Goal: Task Accomplishment & Management: Manage account settings

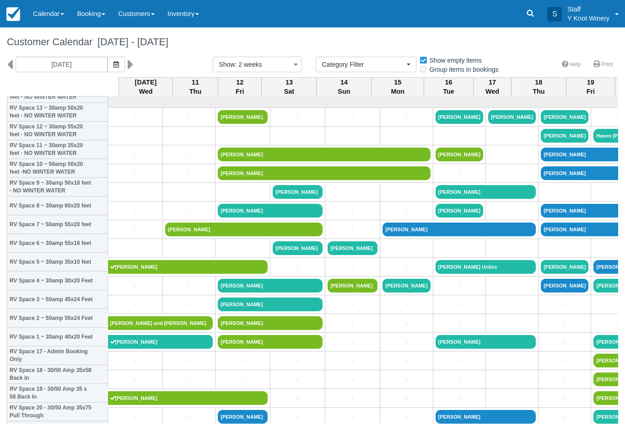
select select
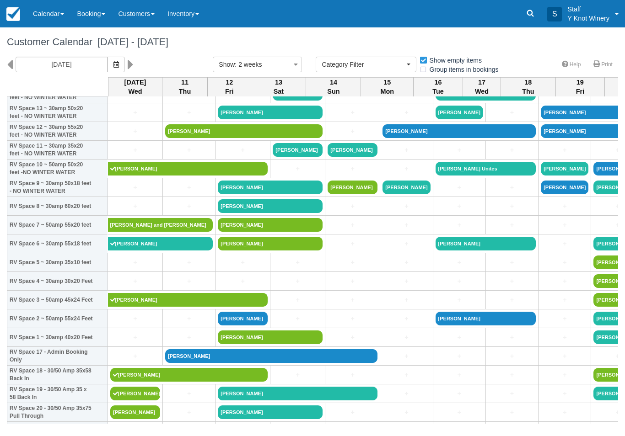
scroll to position [98, 0]
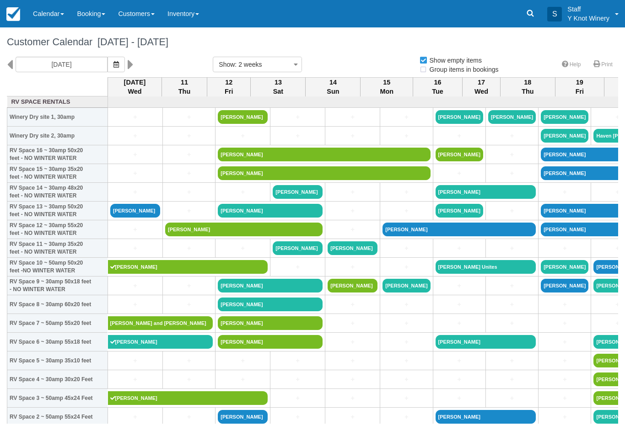
select select
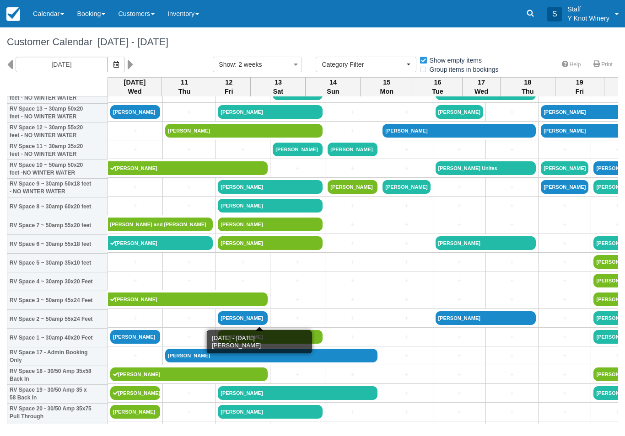
scroll to position [97, 0]
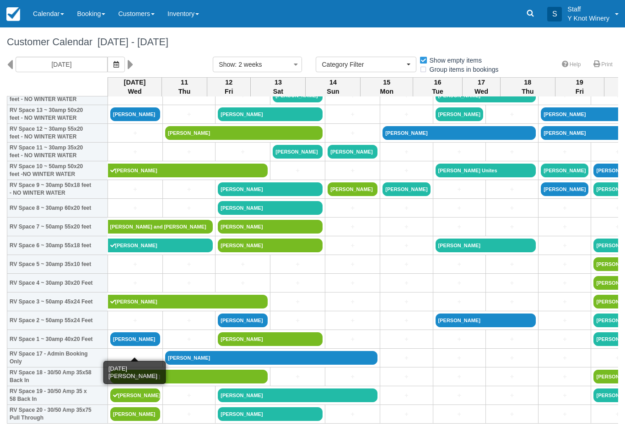
click at [129, 346] on link "David Stump" at bounding box center [135, 339] width 50 height 14
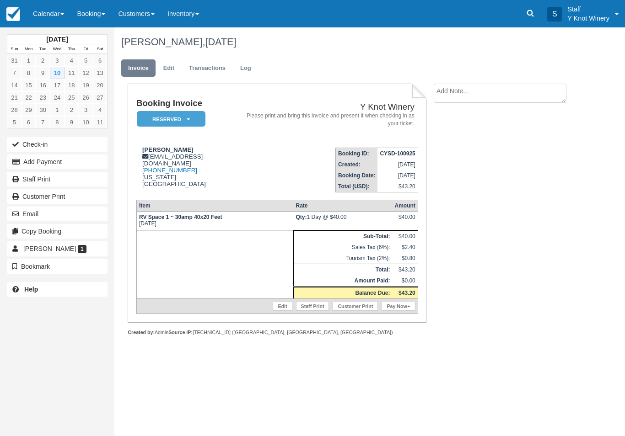
click at [74, 161] on button "Add Payment" at bounding box center [57, 162] width 101 height 15
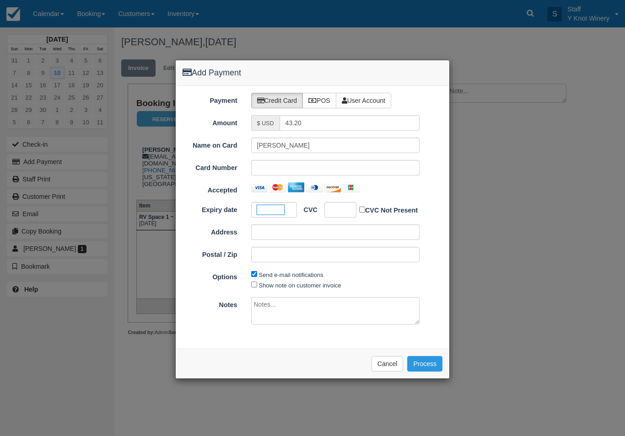
click at [335, 215] on div at bounding box center [340, 210] width 32 height 16
click at [429, 359] on button "Process" at bounding box center [424, 364] width 35 height 16
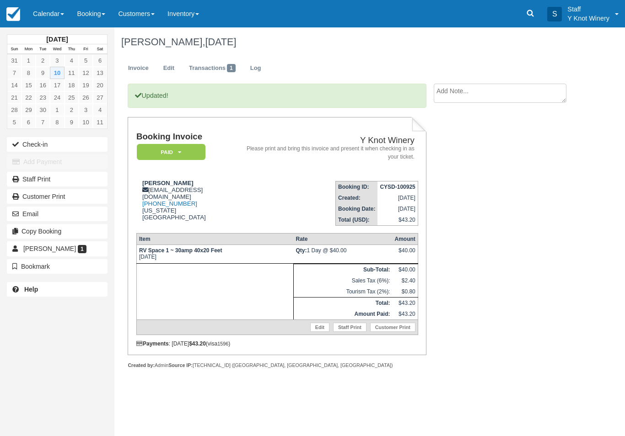
click at [59, 10] on link "Calendar" at bounding box center [49, 13] width 44 height 27
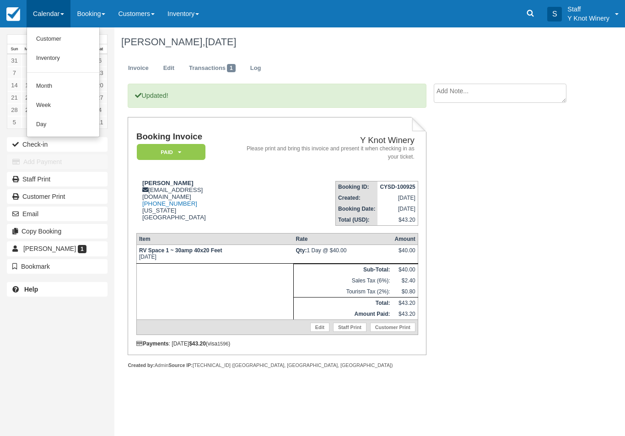
click at [64, 42] on link "Customer" at bounding box center [63, 39] width 72 height 19
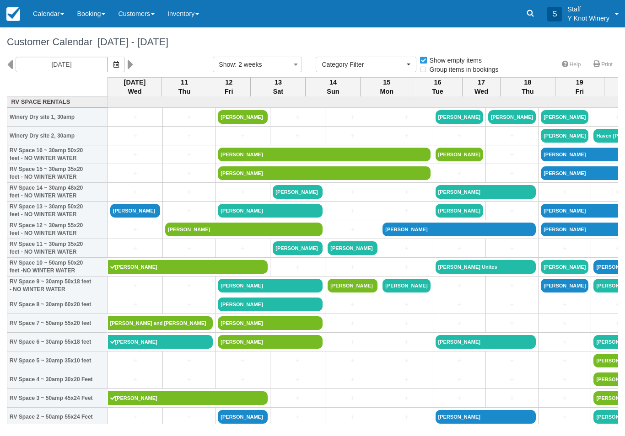
select select
click at [146, 218] on link "[PERSON_NAME]" at bounding box center [135, 211] width 50 height 14
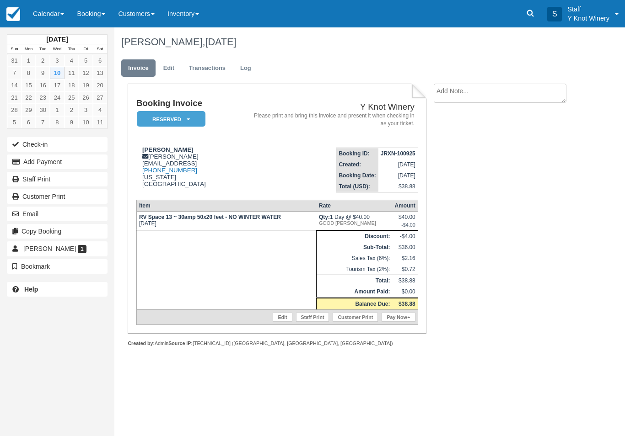
click at [34, 163] on button "Add Payment" at bounding box center [57, 162] width 101 height 15
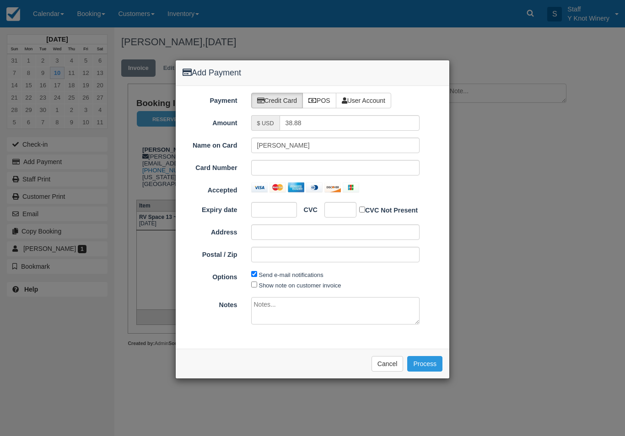
click at [316, 99] on icon at bounding box center [312, 100] width 8 height 6
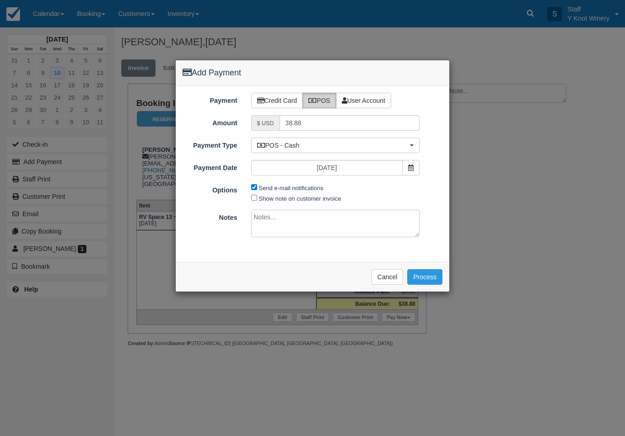
radio input "true"
click at [427, 273] on button "Process" at bounding box center [424, 277] width 35 height 16
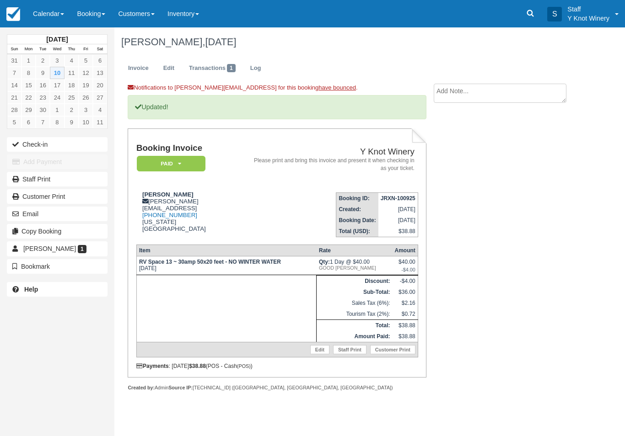
click at [52, 8] on link "Calendar" at bounding box center [49, 13] width 44 height 27
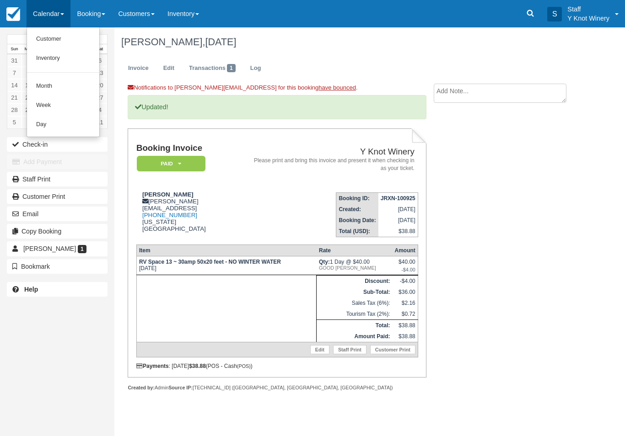
click at [69, 39] on link "Customer" at bounding box center [63, 39] width 72 height 19
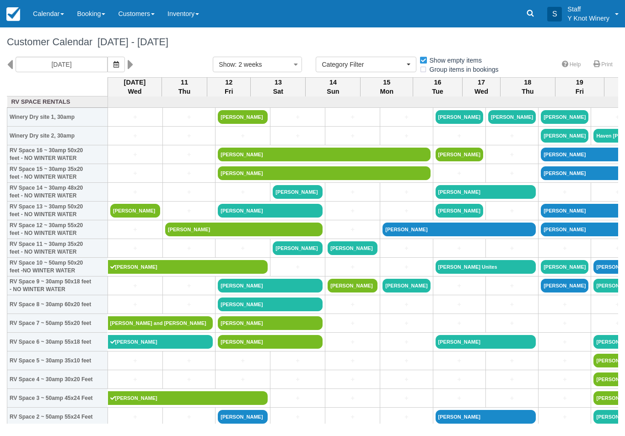
select select
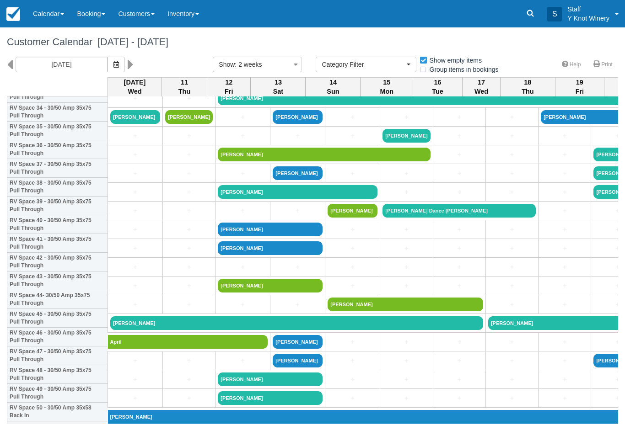
scroll to position [681, 0]
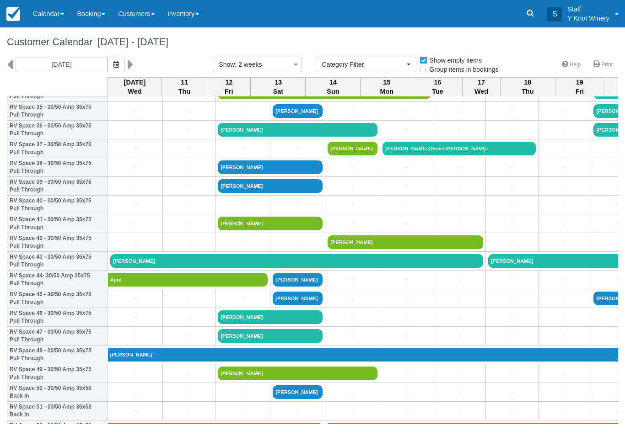
click at [189, 268] on link "[PERSON_NAME]" at bounding box center [296, 261] width 373 height 14
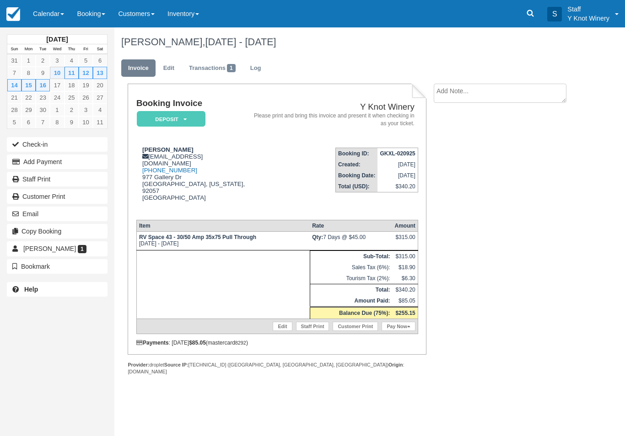
click at [76, 163] on button "Add Payment" at bounding box center [57, 162] width 101 height 15
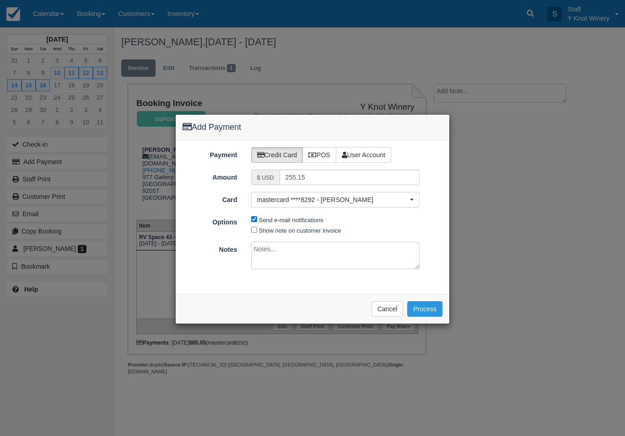
click at [433, 314] on button "Process" at bounding box center [424, 309] width 35 height 16
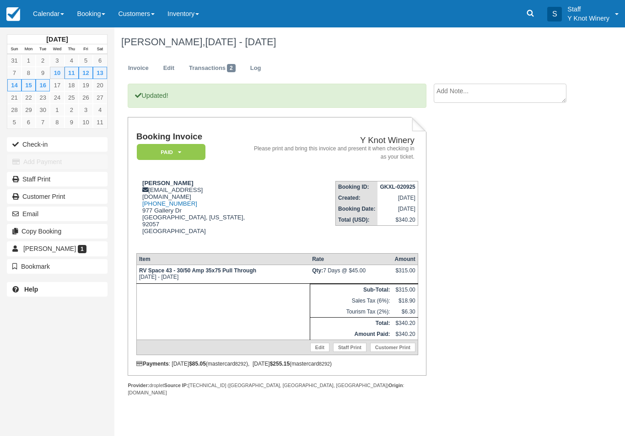
click at [36, 142] on button "Check-in" at bounding box center [57, 144] width 101 height 15
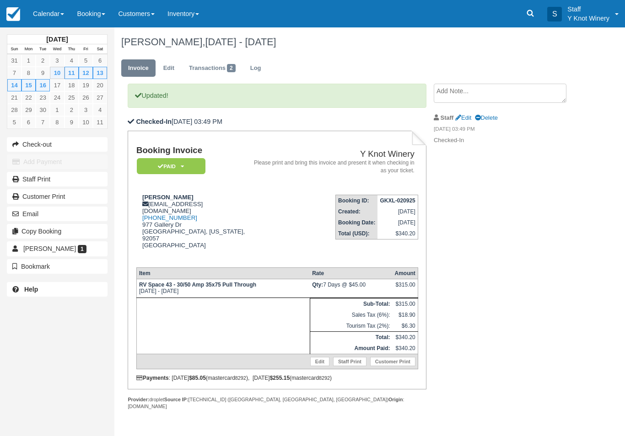
click at [51, 3] on link "Calendar" at bounding box center [49, 13] width 44 height 27
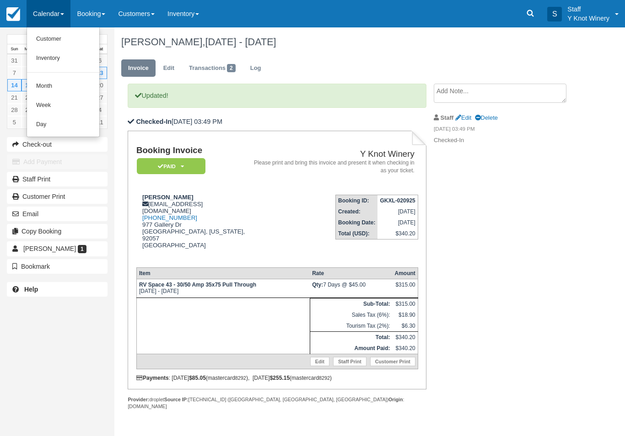
click at [68, 37] on link "Customer" at bounding box center [63, 39] width 72 height 19
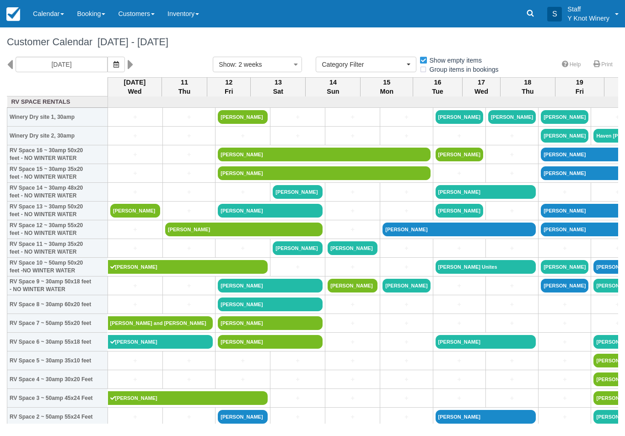
select select
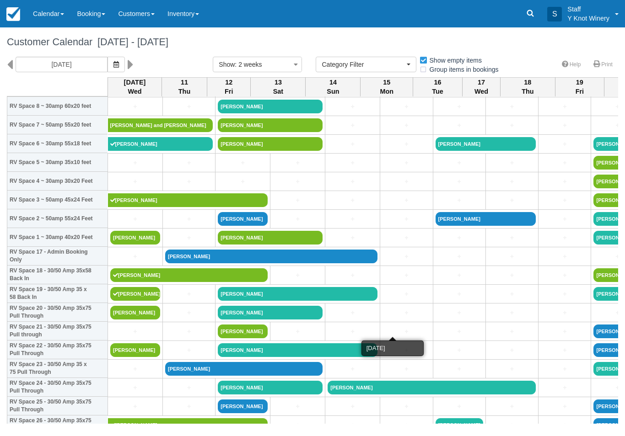
scroll to position [198, 0]
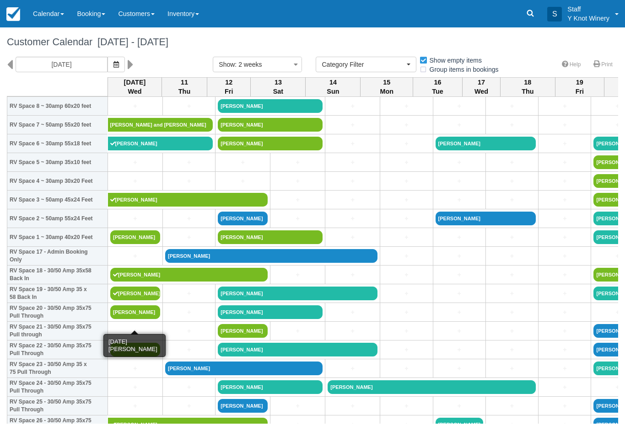
click at [134, 319] on link "[PERSON_NAME]" at bounding box center [135, 313] width 50 height 14
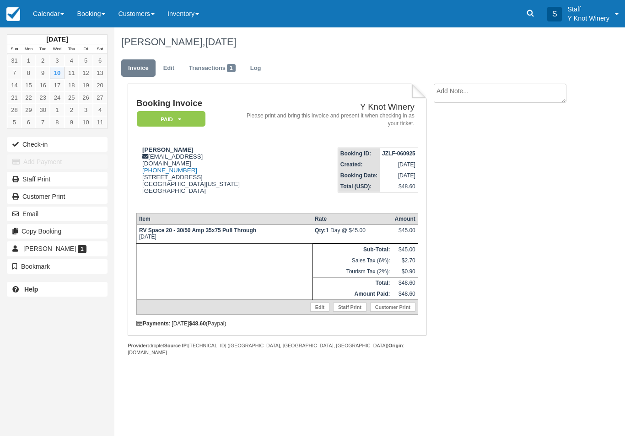
click at [83, 142] on button "Check-in" at bounding box center [57, 144] width 101 height 15
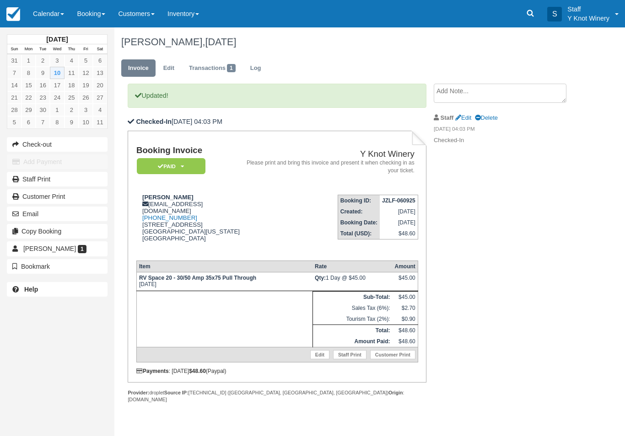
click at [42, 12] on link "Calendar" at bounding box center [49, 13] width 44 height 27
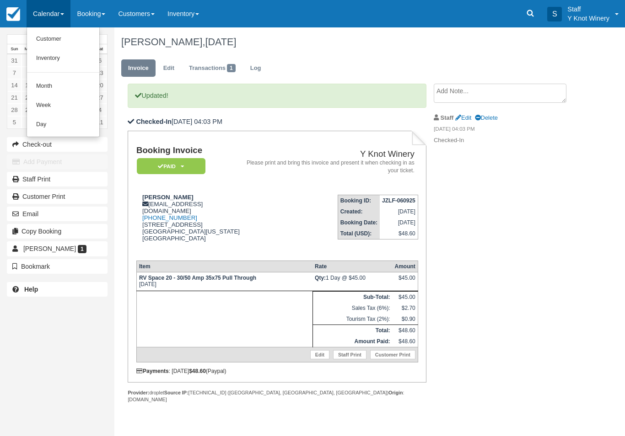
click at [76, 33] on link "Customer" at bounding box center [63, 39] width 72 height 19
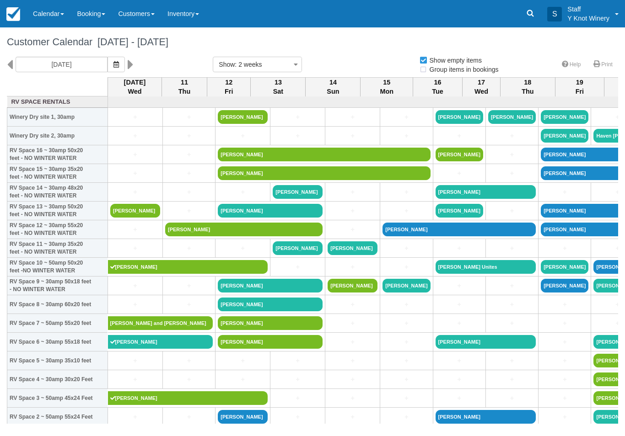
select select
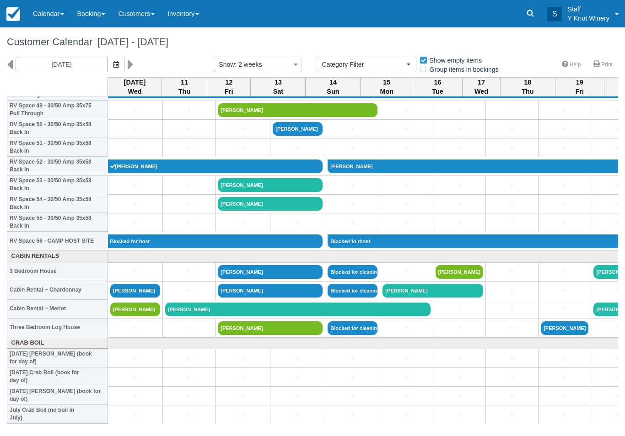
scroll to position [945, 0]
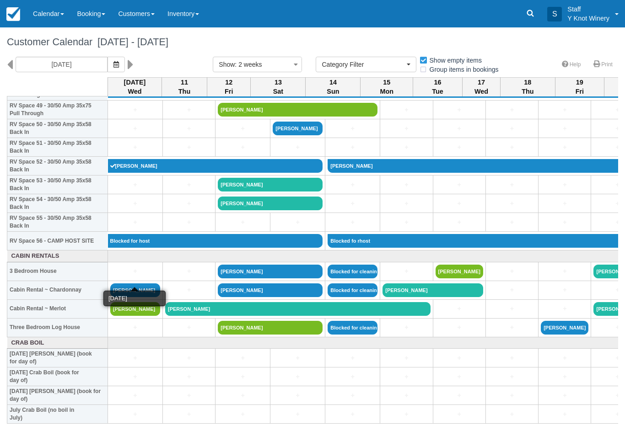
click at [129, 276] on link "+" at bounding box center [135, 272] width 50 height 10
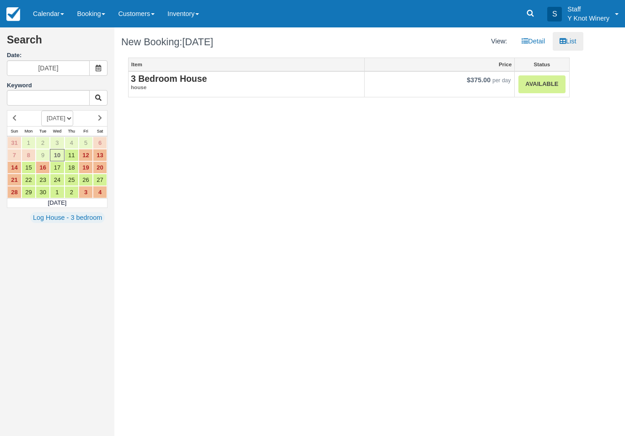
click at [213, 84] on em "house" at bounding box center [246, 88] width 231 height 8
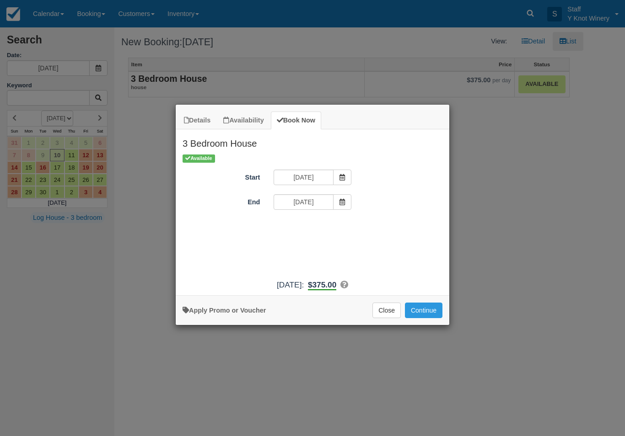
click at [428, 315] on button "Continue" at bounding box center [424, 311] width 38 height 16
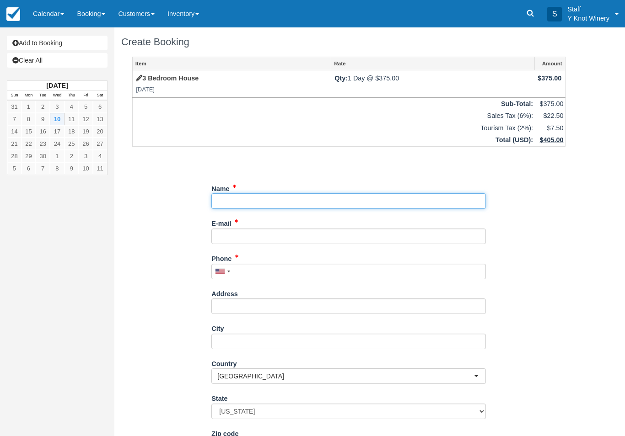
click at [242, 199] on input "Name" at bounding box center [348, 201] width 274 height 16
type input "M"
type input "[PERSON_NAME]"
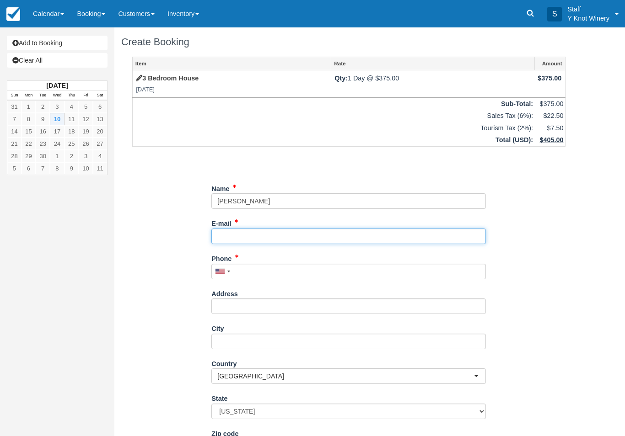
click at [237, 231] on input "E-mail" at bounding box center [348, 237] width 274 height 16
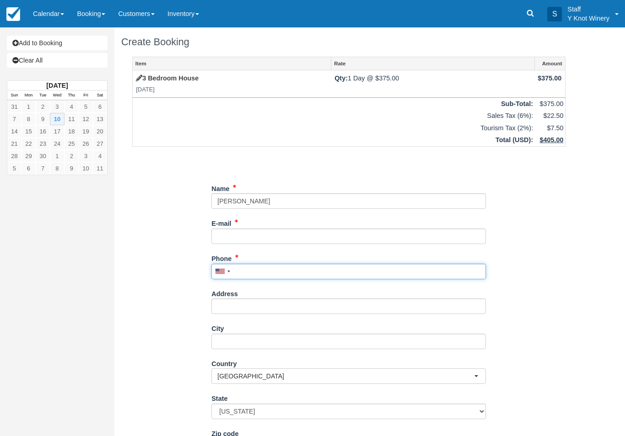
click at [250, 265] on input "Phone" at bounding box center [348, 272] width 274 height 16
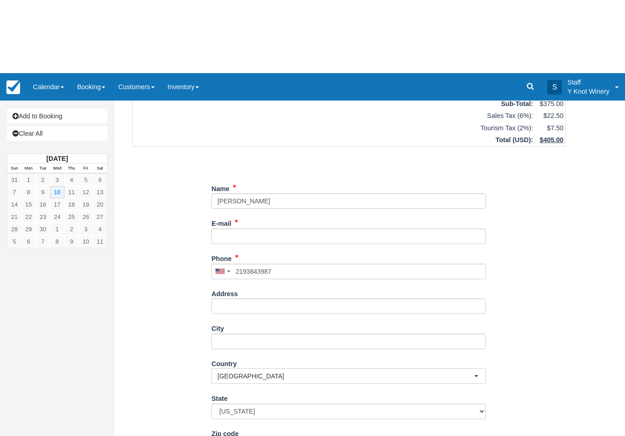
click at [239, 435] on button "Continue" at bounding box center [233, 440] width 44 height 16
type input "(219) 384-3987"
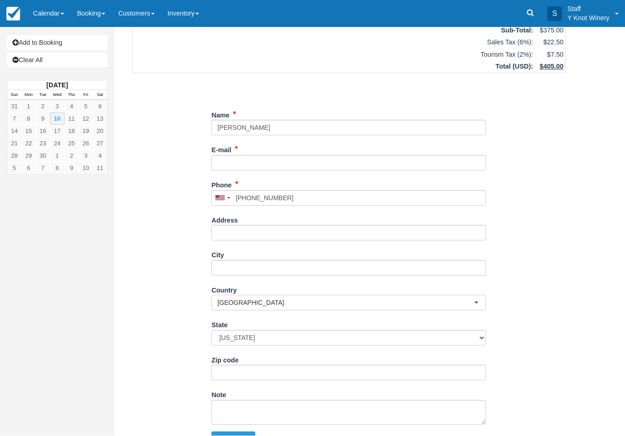
click at [228, 435] on button "Continue" at bounding box center [233, 440] width 44 height 16
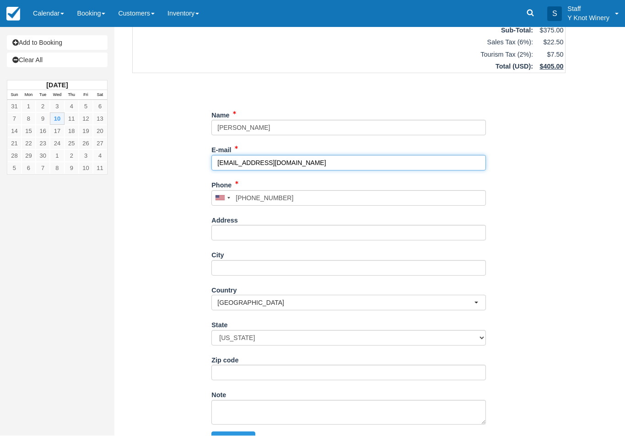
type input "[EMAIL_ADDRESS][DOMAIN_NAME]"
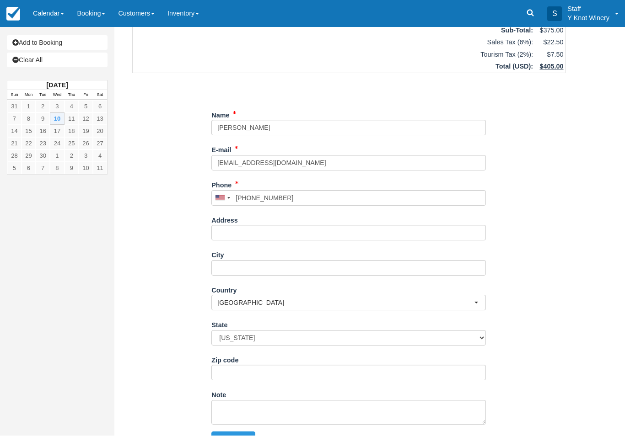
click at [241, 432] on button "Continue" at bounding box center [233, 440] width 44 height 16
type input "+12193843987"
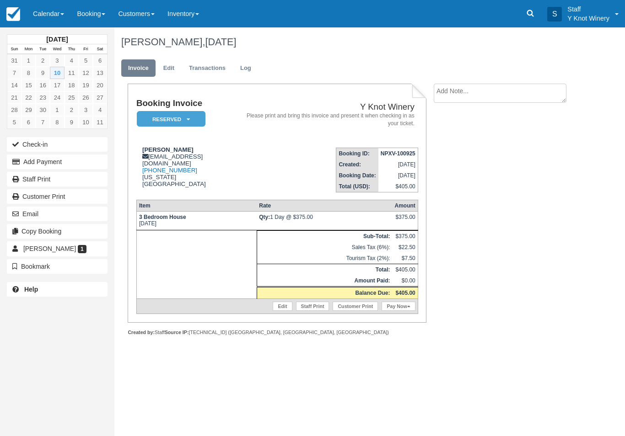
click at [77, 141] on button "Check-in" at bounding box center [57, 144] width 101 height 15
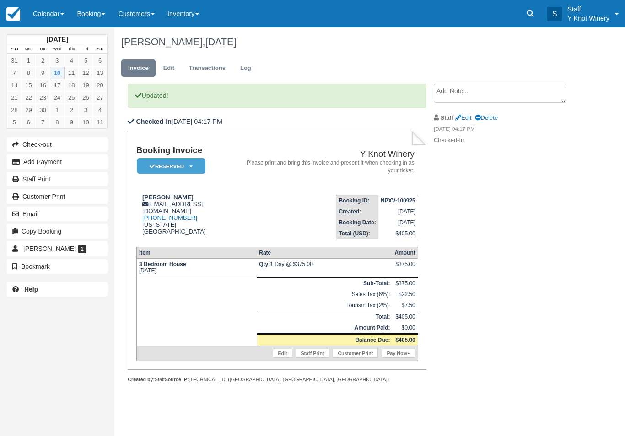
click at [138, 232] on div "[PERSON_NAME] [EMAIL_ADDRESS][DOMAIN_NAME] [PHONE_NUMBER] [US_STATE][GEOGRAPHIC…" at bounding box center [189, 214] width 107 height 41
click at [80, 159] on button "Add Payment" at bounding box center [57, 162] width 101 height 15
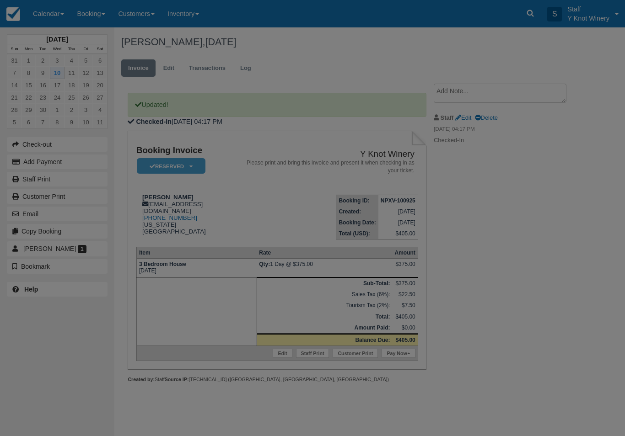
type input "[DATE]"
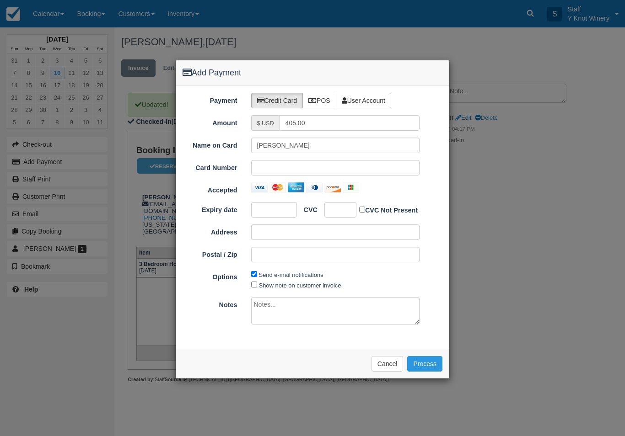
click at [328, 97] on label "POS" at bounding box center [319, 101] width 34 height 16
radio input "true"
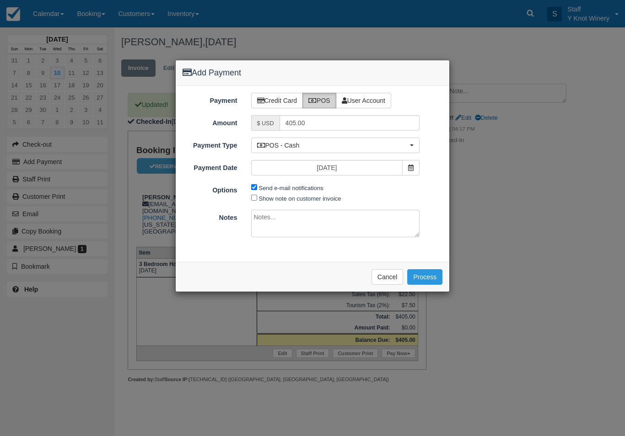
click at [434, 282] on button "Process" at bounding box center [424, 277] width 35 height 16
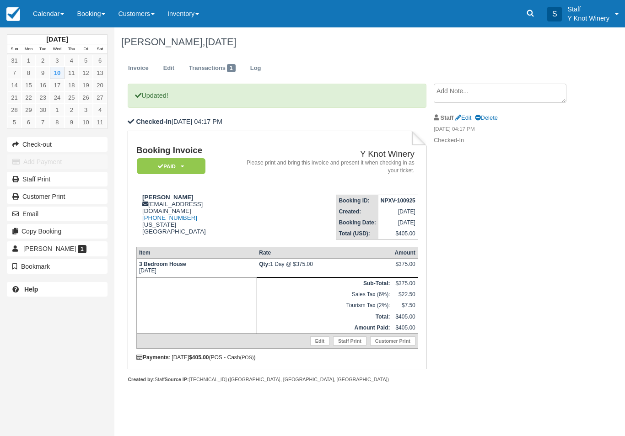
click at [40, 11] on link "Calendar" at bounding box center [49, 13] width 44 height 27
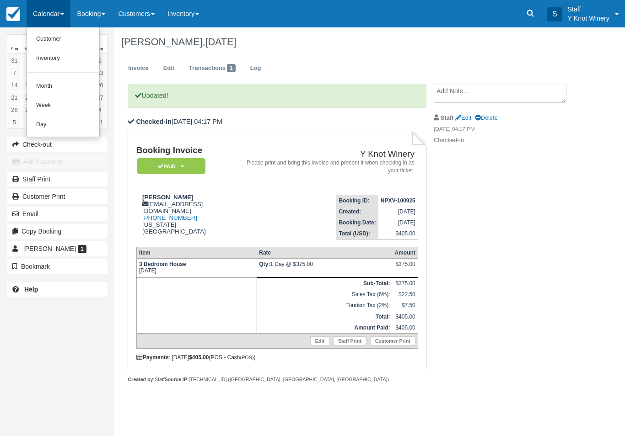
click at [65, 40] on link "Customer" at bounding box center [63, 39] width 72 height 19
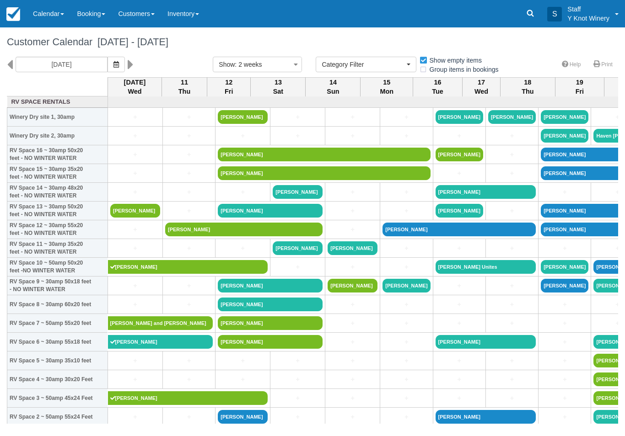
select select
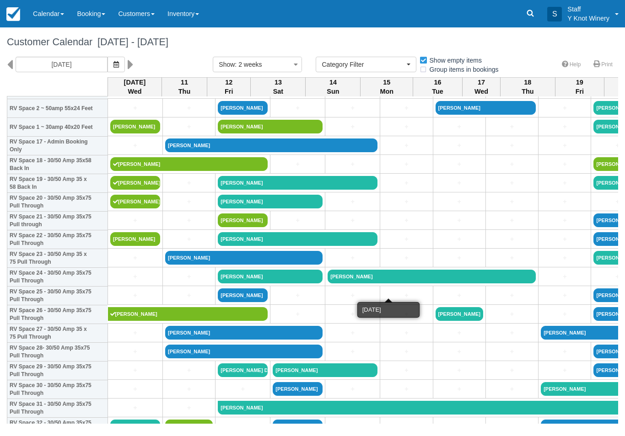
scroll to position [310, 0]
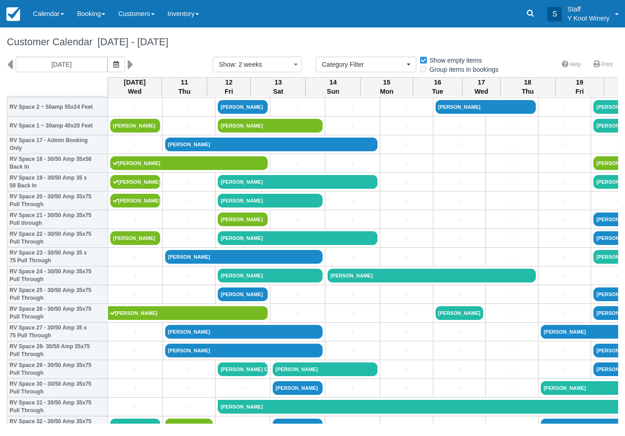
click at [134, 300] on link "+" at bounding box center [135, 295] width 50 height 10
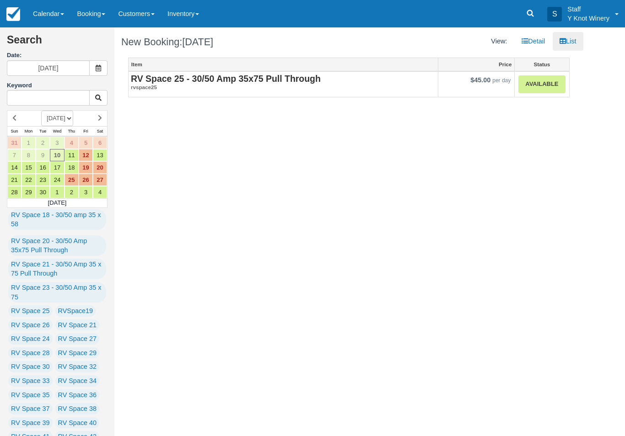
click at [258, 80] on strong "RV Space 25 - 30/50 Amp 35x75 Pull Through" at bounding box center [226, 79] width 190 height 10
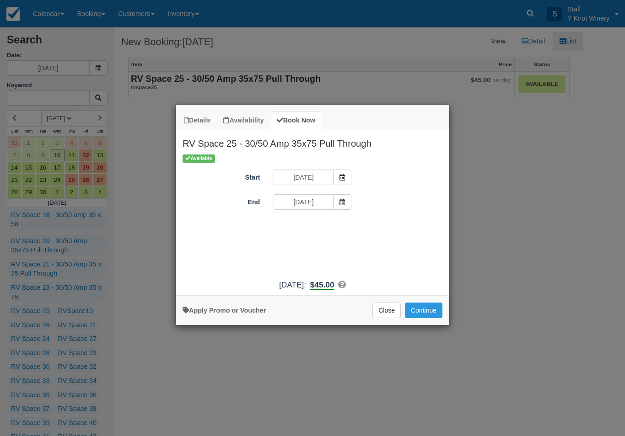
click at [439, 318] on button "Continue" at bounding box center [424, 311] width 38 height 16
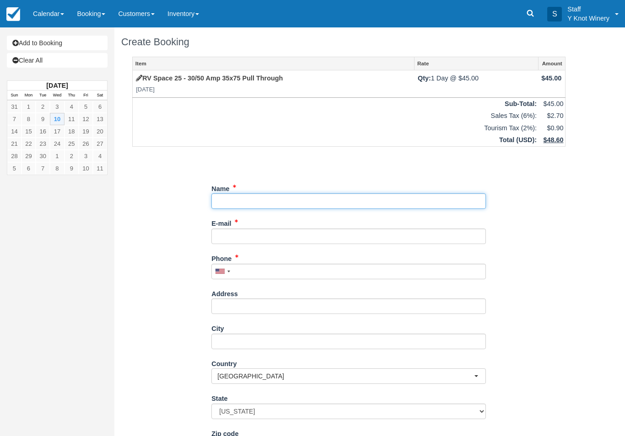
click at [233, 199] on input "Name" at bounding box center [348, 201] width 274 height 16
type input "[PERSON_NAME]"
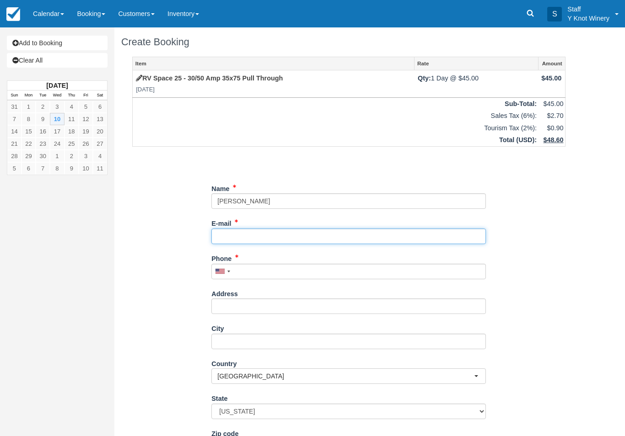
click at [236, 233] on input "E-mail" at bounding box center [348, 237] width 274 height 16
type input "hsweeneylv@gmail.com"
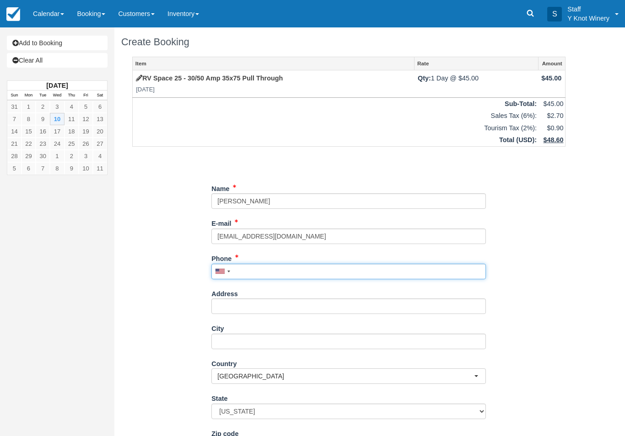
click at [233, 274] on input "Phone" at bounding box center [348, 272] width 274 height 16
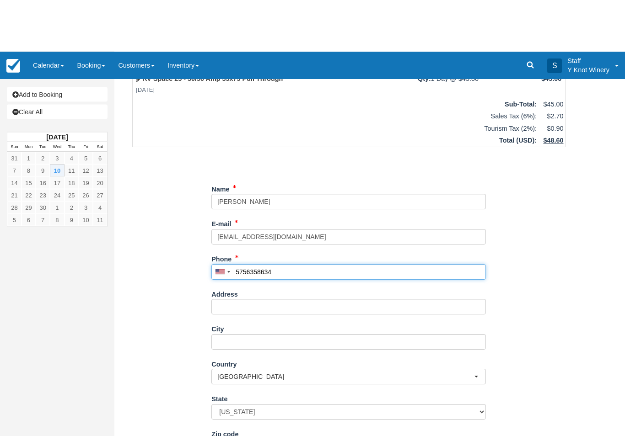
scroll to position [52, 0]
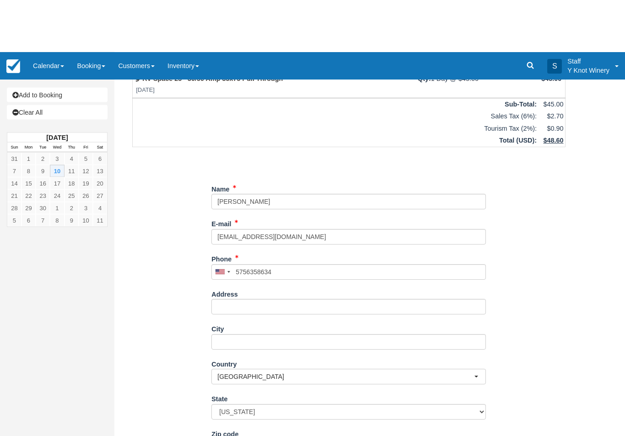
type input "+15756358634"
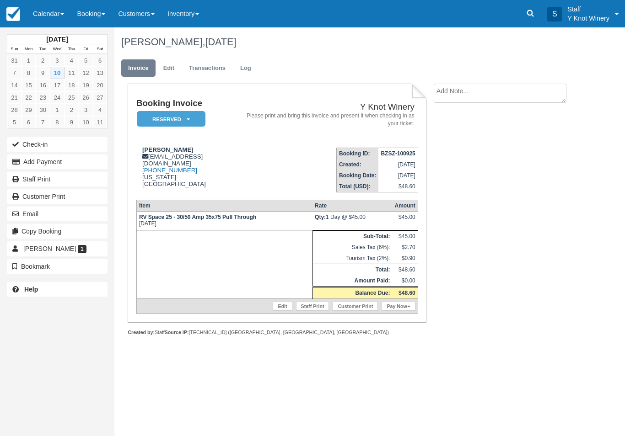
click at [99, 137] on button "Check-in" at bounding box center [57, 144] width 101 height 15
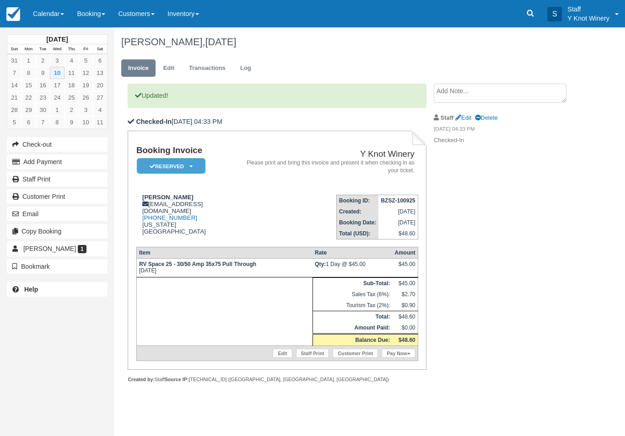
click at [180, 162] on em "Reserved" at bounding box center [171, 166] width 69 height 16
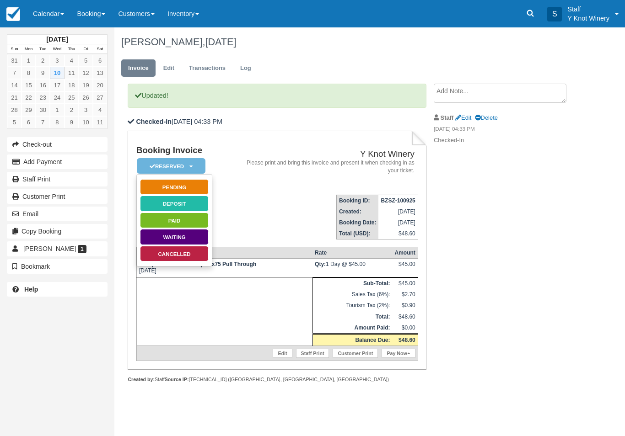
click at [200, 219] on link "Paid" at bounding box center [174, 221] width 69 height 16
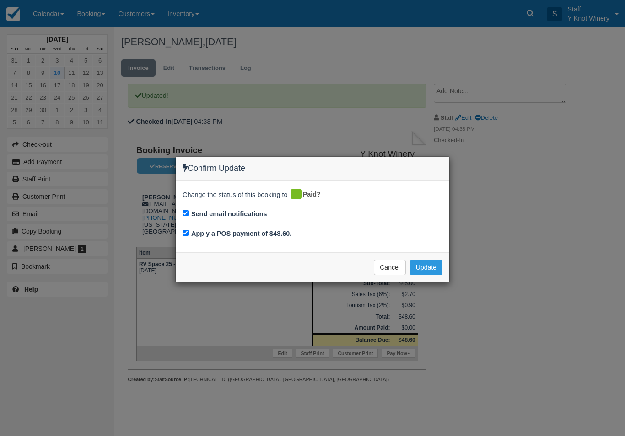
click at [424, 263] on button "Update" at bounding box center [426, 268] width 32 height 16
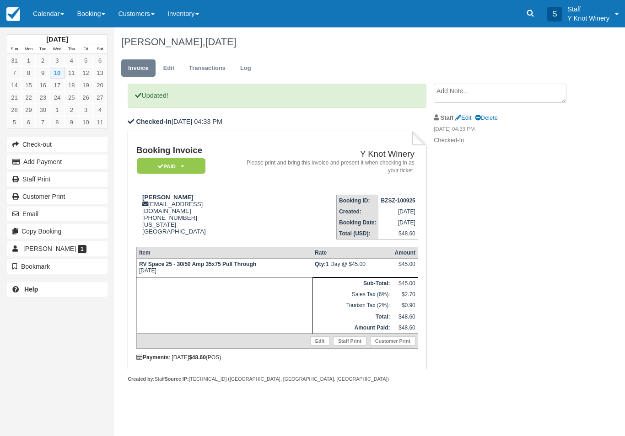
click at [43, 16] on link "Calendar" at bounding box center [49, 13] width 44 height 27
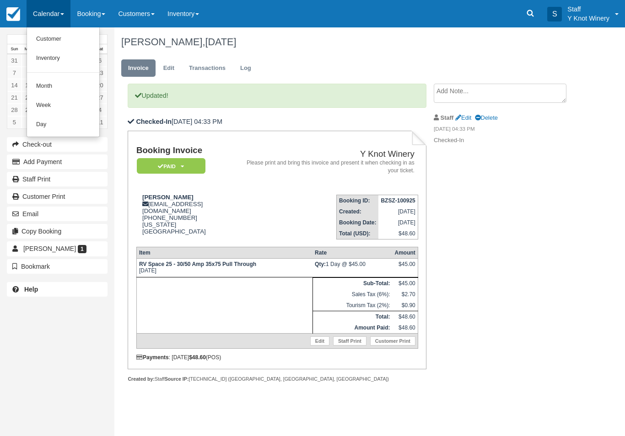
click at [70, 40] on link "Customer" at bounding box center [63, 39] width 72 height 19
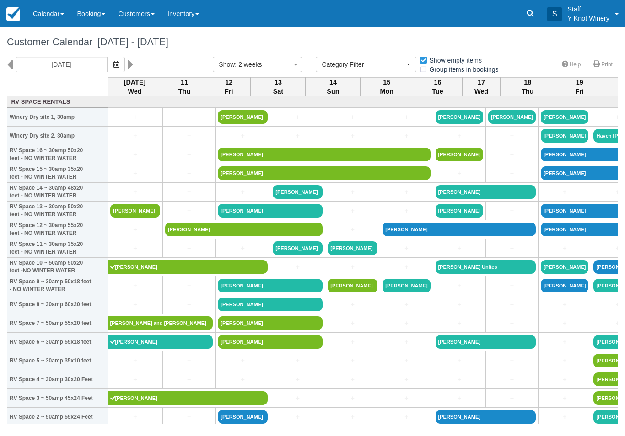
select select
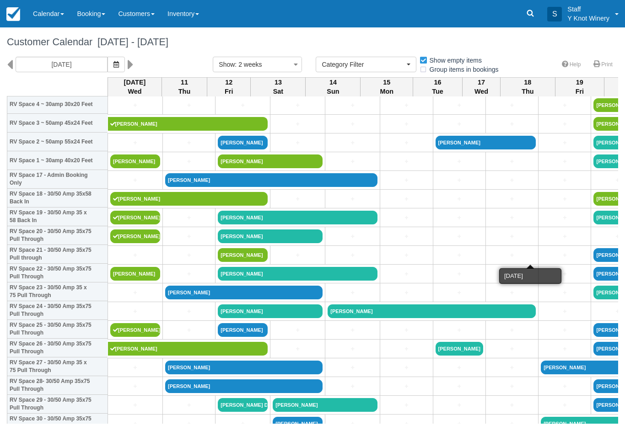
scroll to position [276, 0]
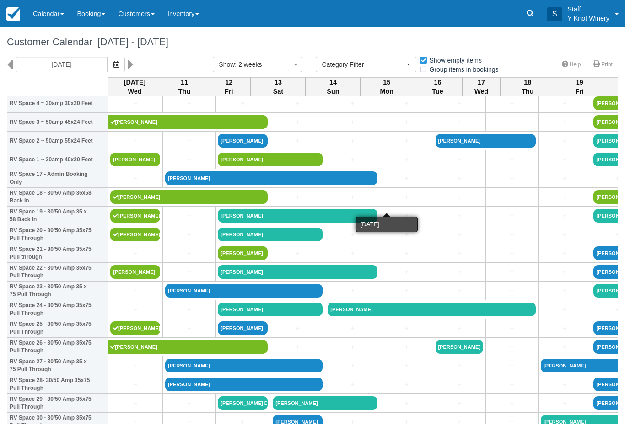
click at [387, 202] on link "+" at bounding box center [406, 198] width 48 height 10
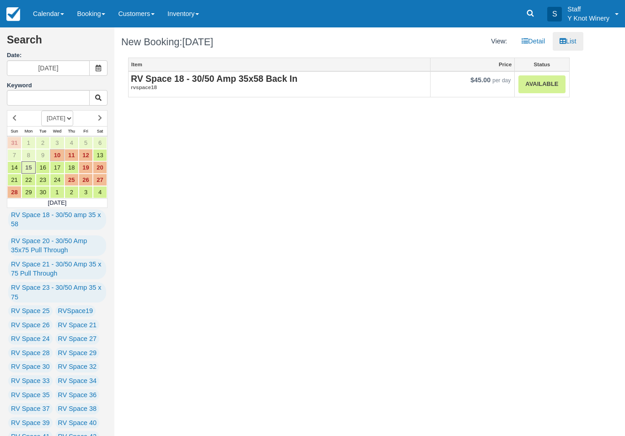
click at [280, 69] on link "Item" at bounding box center [279, 64] width 301 height 13
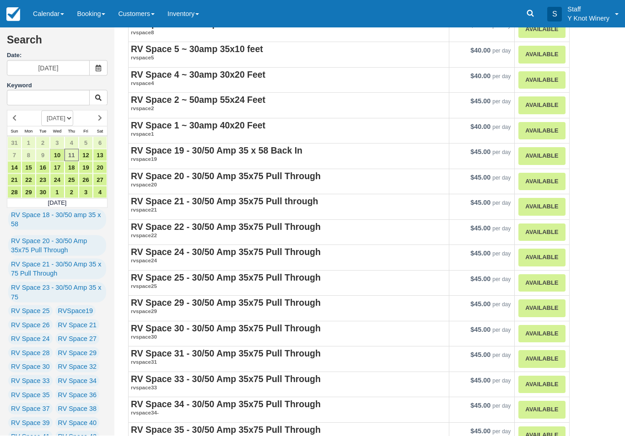
scroll to position [294, 0]
click at [53, 10] on link "Calendar" at bounding box center [49, 13] width 44 height 27
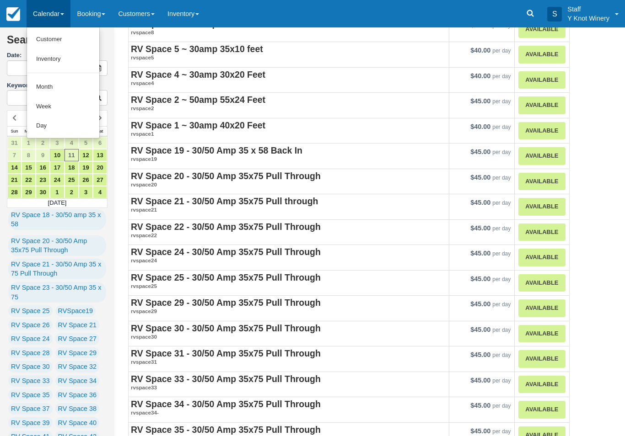
click at [90, 38] on link "Customer" at bounding box center [63, 40] width 72 height 20
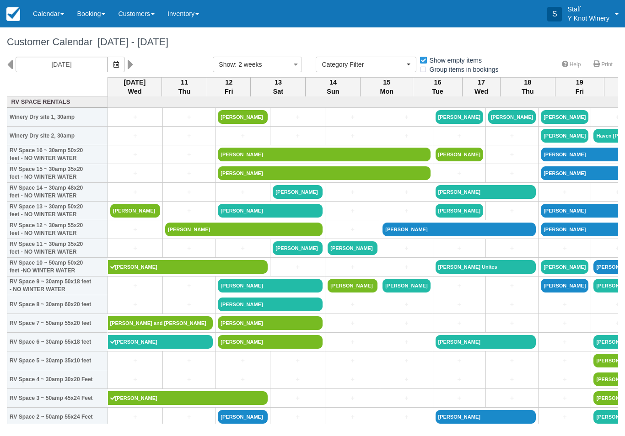
select select
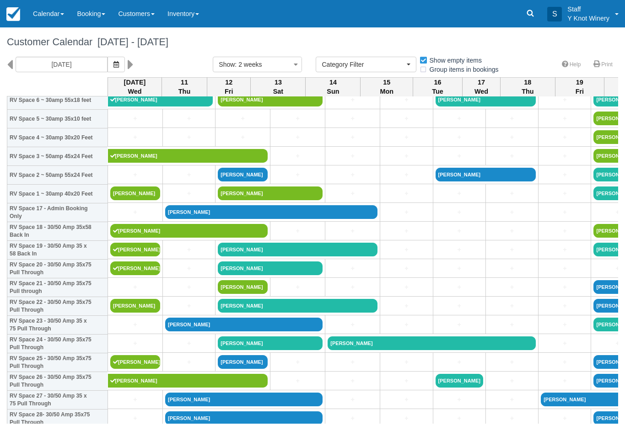
scroll to position [243, 0]
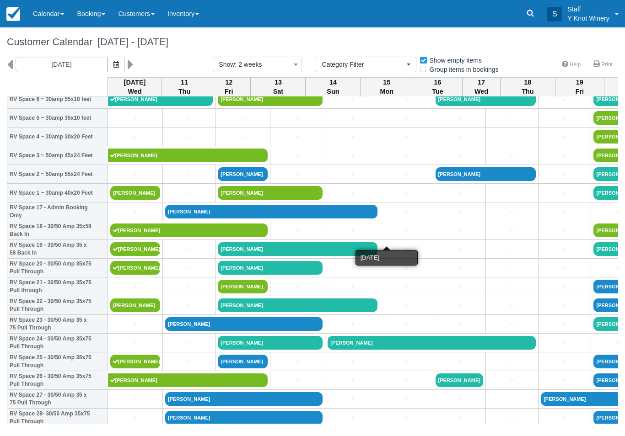
click at [385, 236] on link "+" at bounding box center [406, 231] width 48 height 10
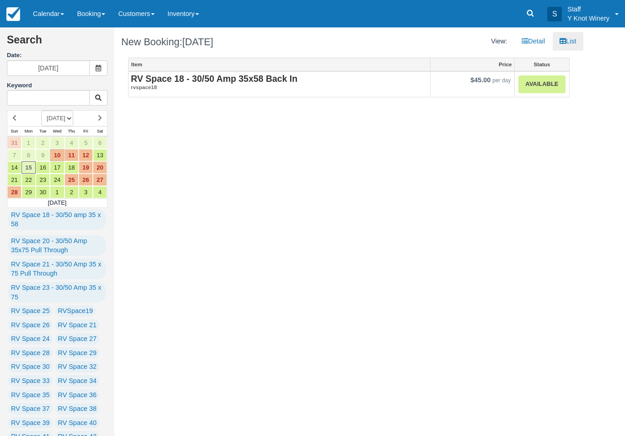
click at [270, 78] on strong "RV Space 18 - 30/50 Amp 35x58 Back In" at bounding box center [214, 79] width 166 height 10
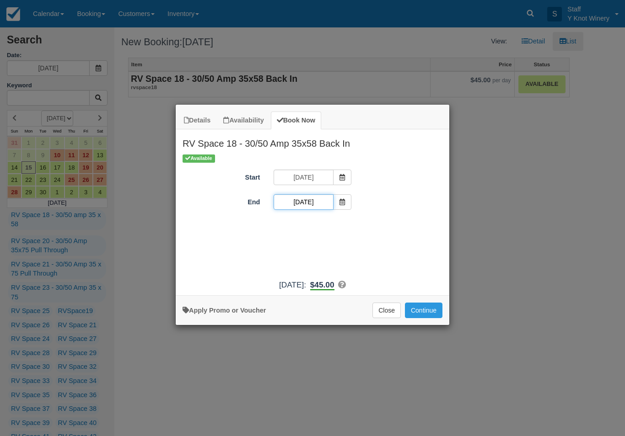
click at [314, 203] on input "09/15/25" at bounding box center [302, 202] width 59 height 16
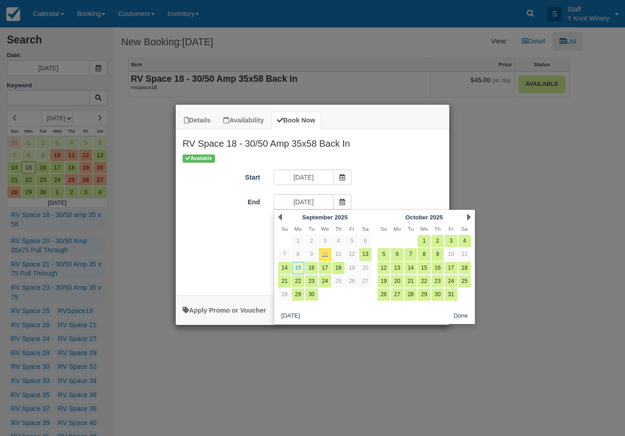
click at [312, 268] on link "16" at bounding box center [311, 268] width 12 height 12
type input "09/16/25"
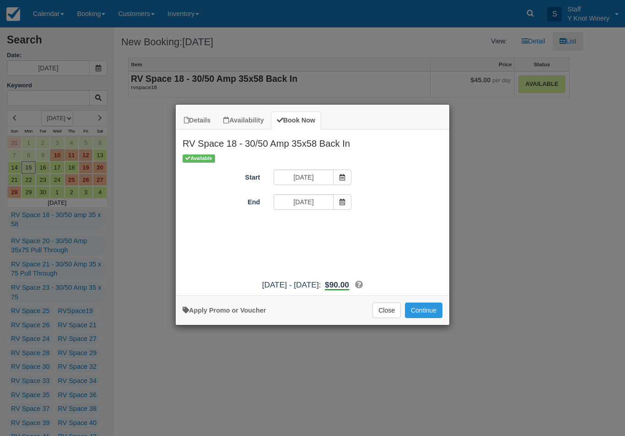
click at [440, 314] on button "Continue" at bounding box center [424, 311] width 38 height 16
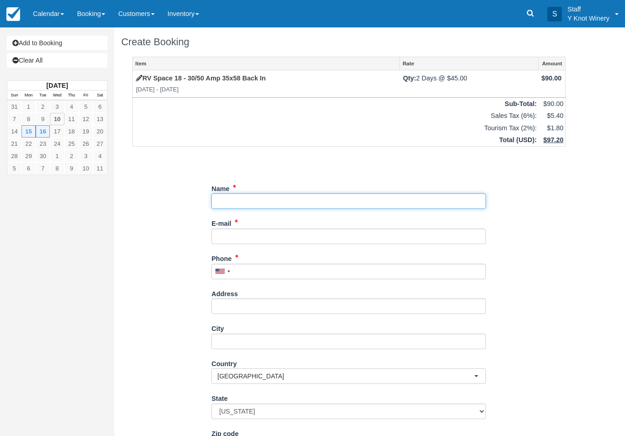
click at [236, 196] on input "Name" at bounding box center [348, 201] width 274 height 16
type input "M"
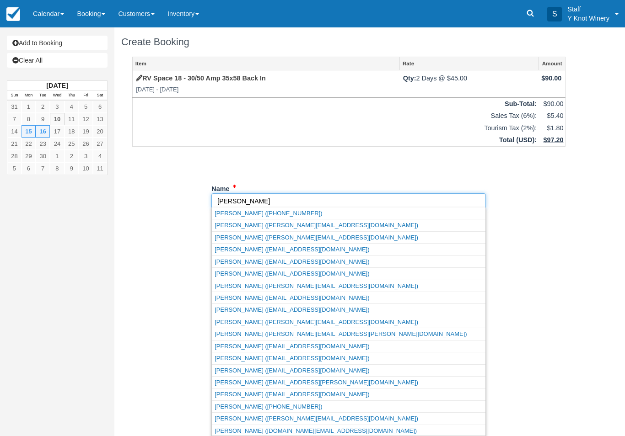
click at [283, 265] on link "[PERSON_NAME] ([EMAIL_ADDRESS][DOMAIN_NAME])" at bounding box center [348, 261] width 273 height 11
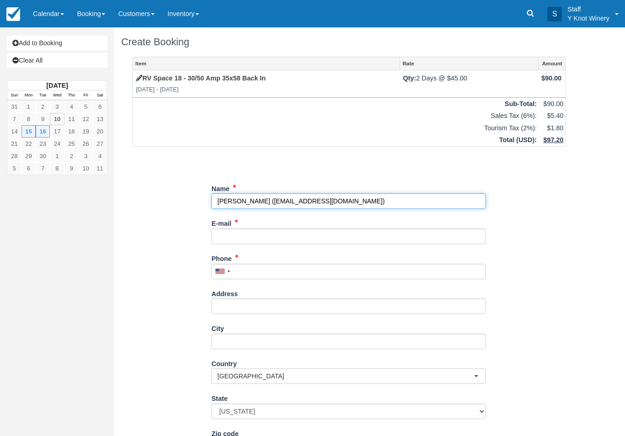
type input "[PERSON_NAME]"
type input "[EMAIL_ADDRESS][DOMAIN_NAME]"
type input "[PHONE_NUMBER]"
select select "WA"
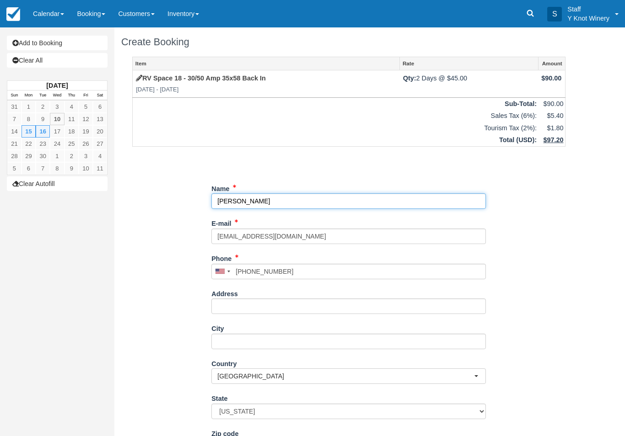
select select "WA"
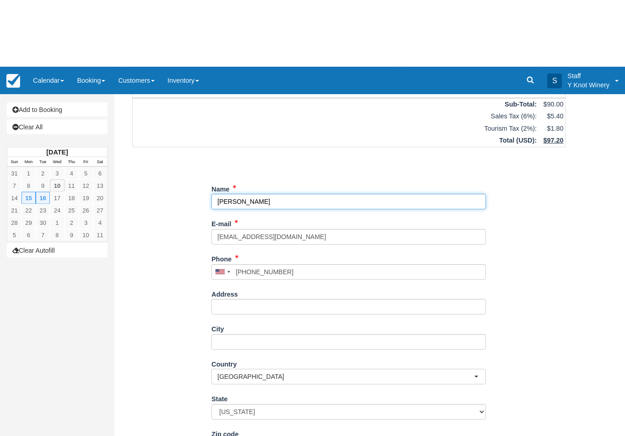
scroll to position [74, 0]
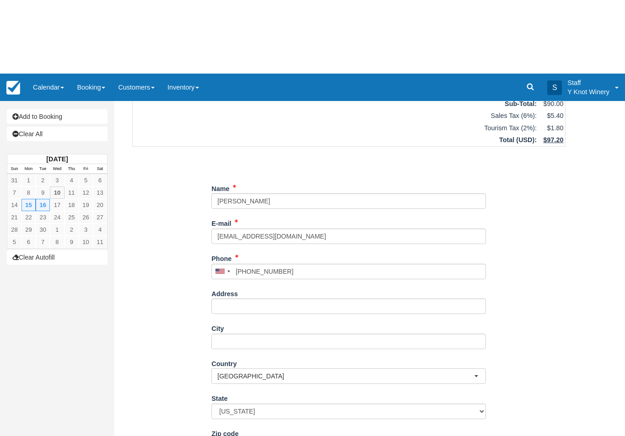
click at [75, 43] on link "Add to Booking" at bounding box center [57, 43] width 101 height 15
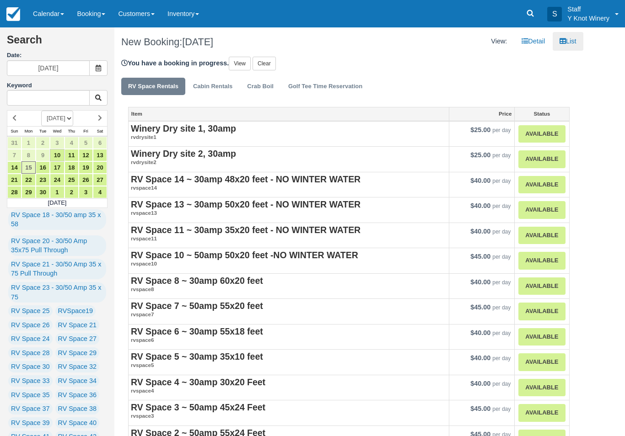
click at [236, 63] on link "View" at bounding box center [240, 64] width 22 height 14
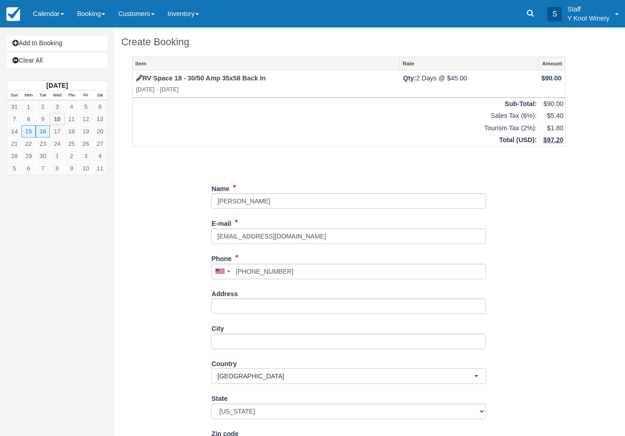
select select "WA"
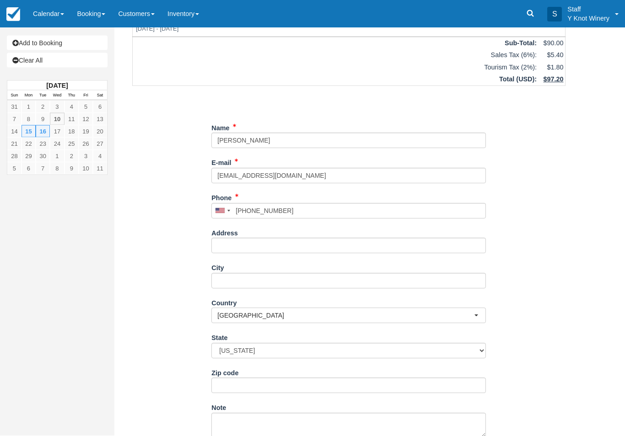
scroll to position [74, 0]
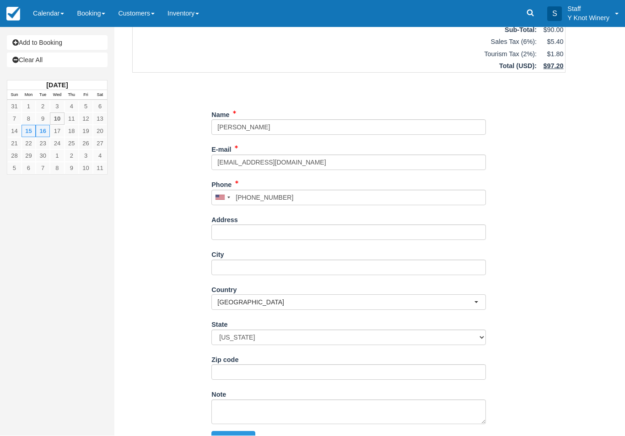
click at [241, 435] on button "Continue" at bounding box center [233, 440] width 44 height 16
type input "[PHONE_NUMBER]"
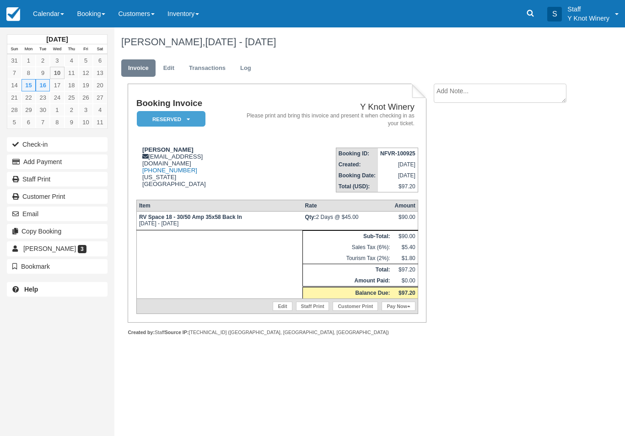
click at [47, 9] on link "Calendar" at bounding box center [49, 13] width 44 height 27
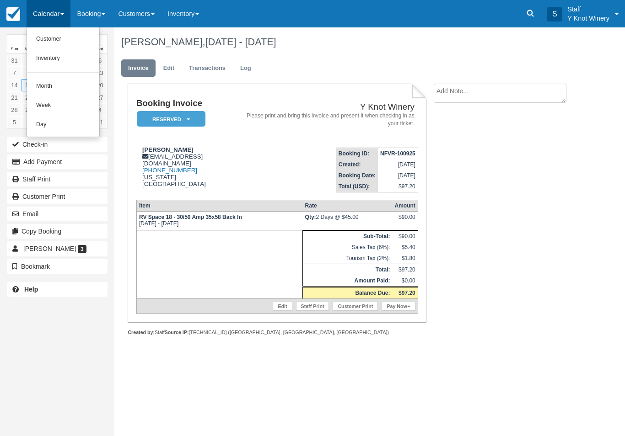
click at [75, 39] on link "Customer" at bounding box center [63, 39] width 72 height 19
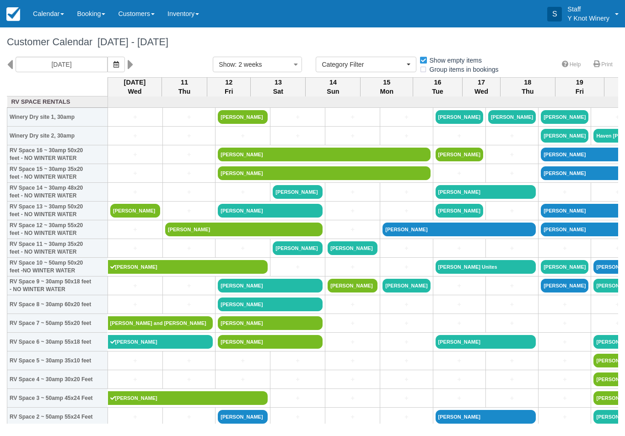
select select
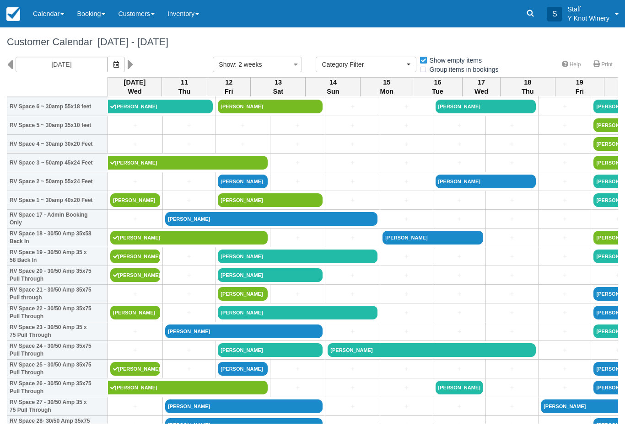
scroll to position [236, 0]
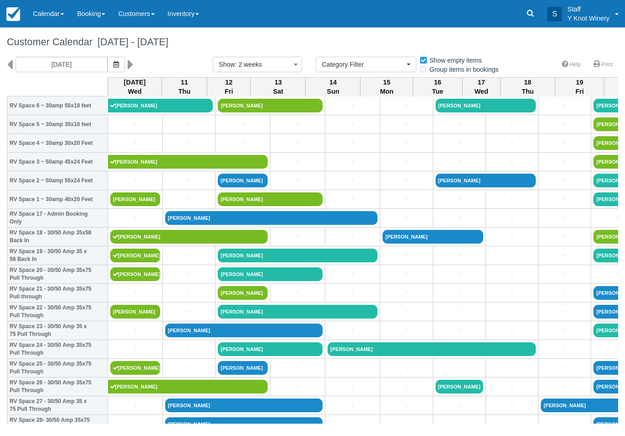
click at [382, 261] on link "+" at bounding box center [406, 256] width 48 height 10
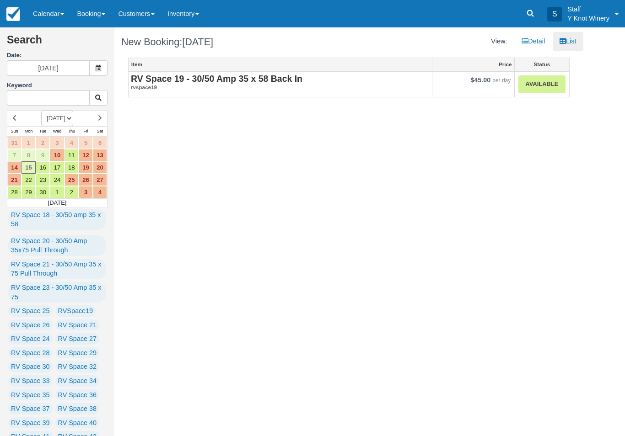
click at [230, 80] on strong "RV Space 19 - 30/50 Amp 35 x 58 Back In" at bounding box center [217, 79] width 172 height 10
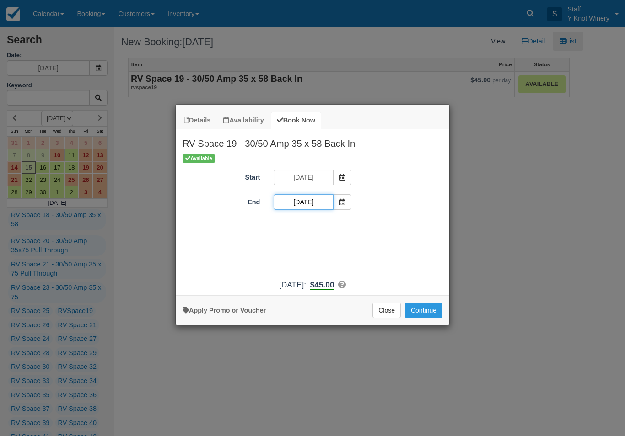
click at [309, 197] on input "09/15/25" at bounding box center [302, 202] width 59 height 16
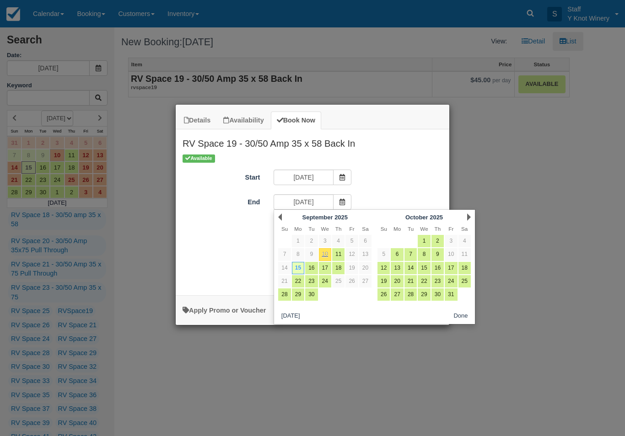
click at [311, 268] on link "16" at bounding box center [311, 268] width 12 height 12
type input "09/16/25"
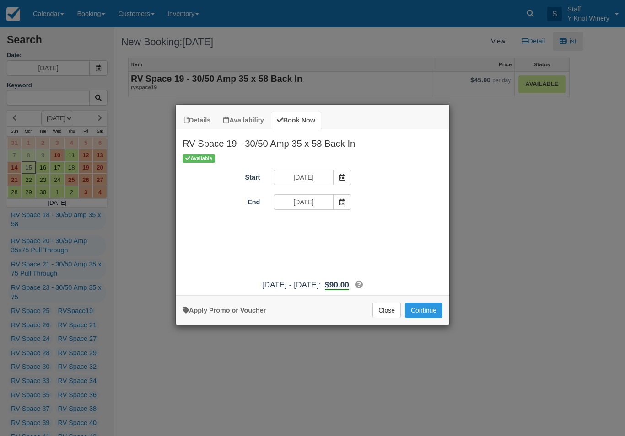
click at [425, 318] on button "Continue" at bounding box center [424, 311] width 38 height 16
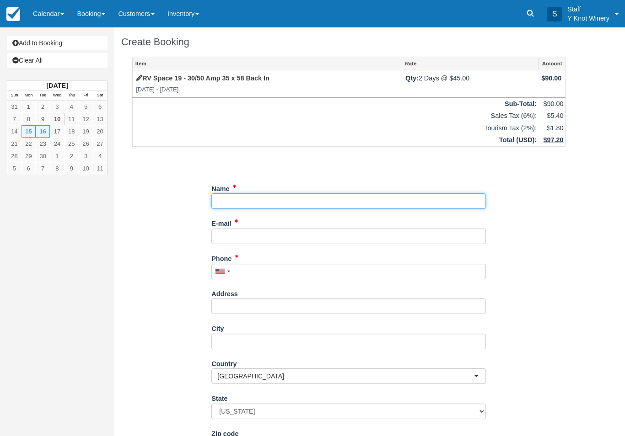
click at [247, 200] on input "Name" at bounding box center [348, 201] width 274 height 16
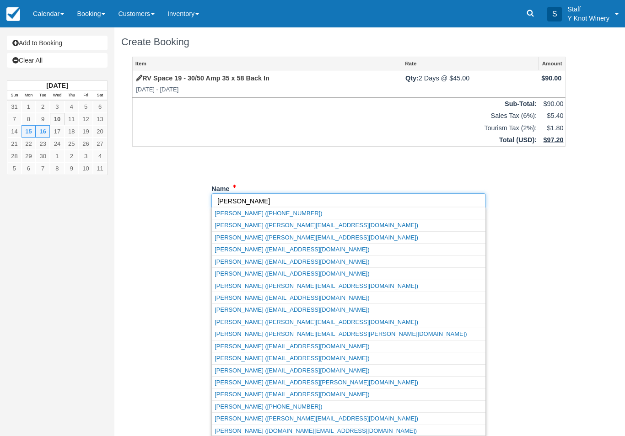
click at [277, 262] on link "Wendy bullock (weboolips@yahoo.com)" at bounding box center [348, 261] width 273 height 11
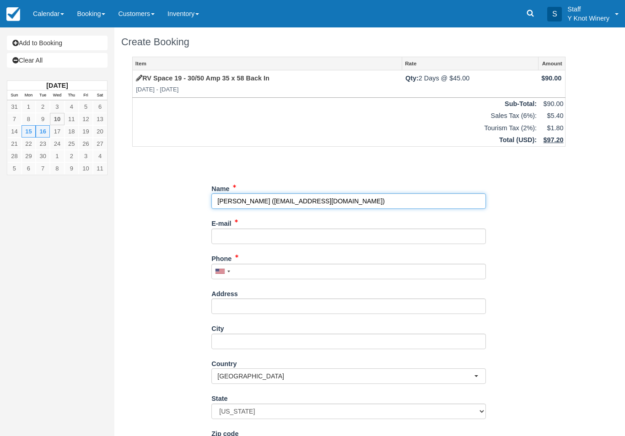
type input "Wendy bullock"
type input "weboolips@yahoo.com"
type input "+12087211771"
select select "WA"
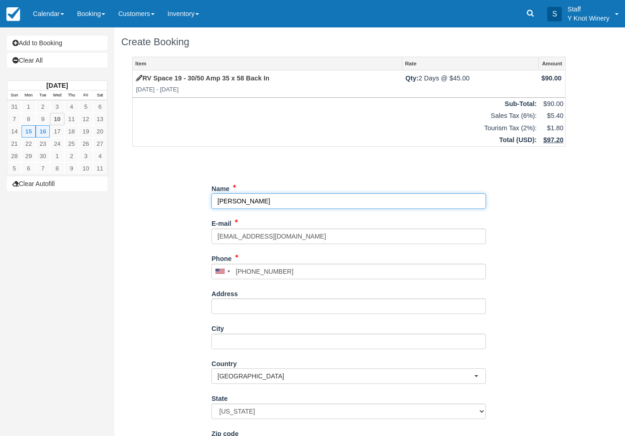
select select "WA"
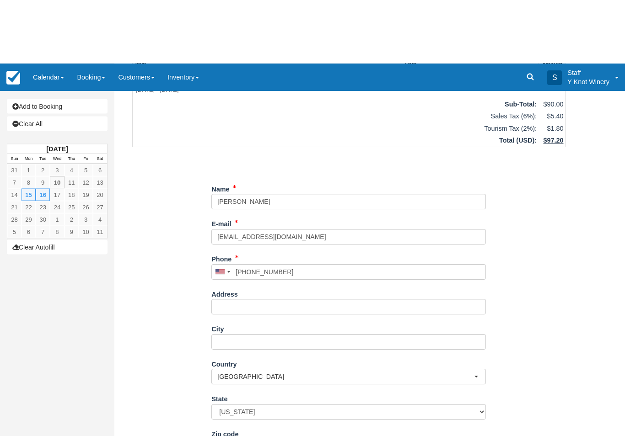
click at [88, 36] on link "Add to Booking" at bounding box center [57, 43] width 101 height 15
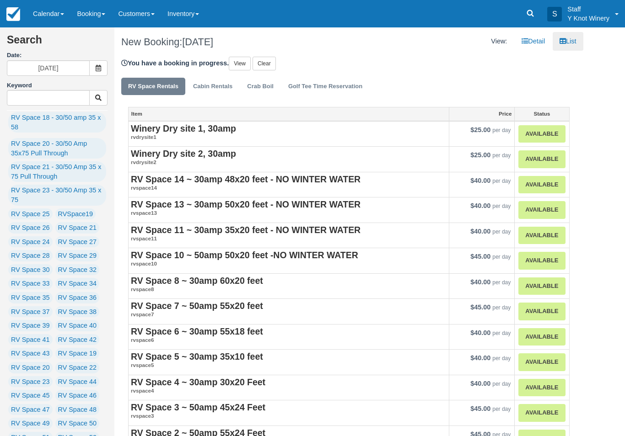
click at [234, 70] on link "View" at bounding box center [240, 64] width 22 height 14
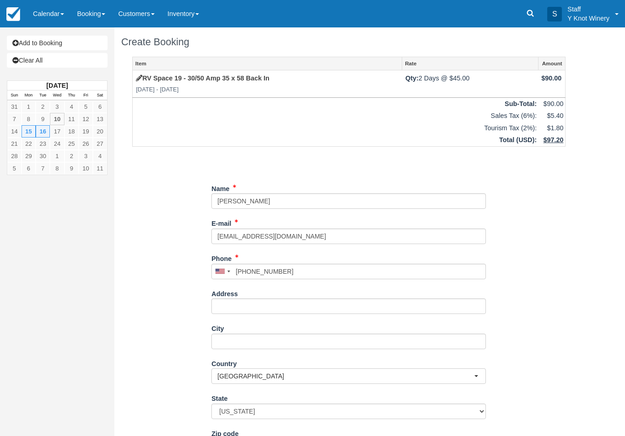
select select "WA"
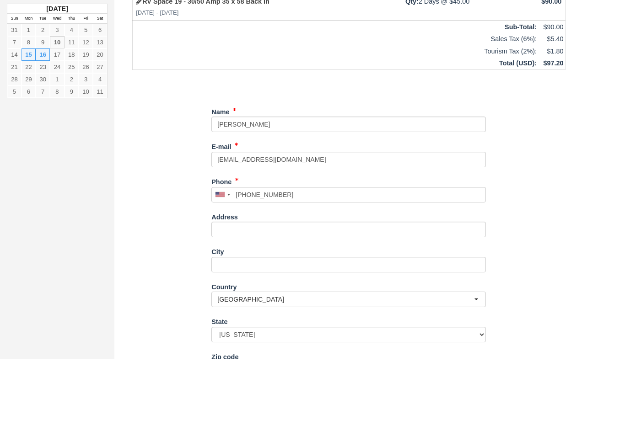
scroll to position [74, 0]
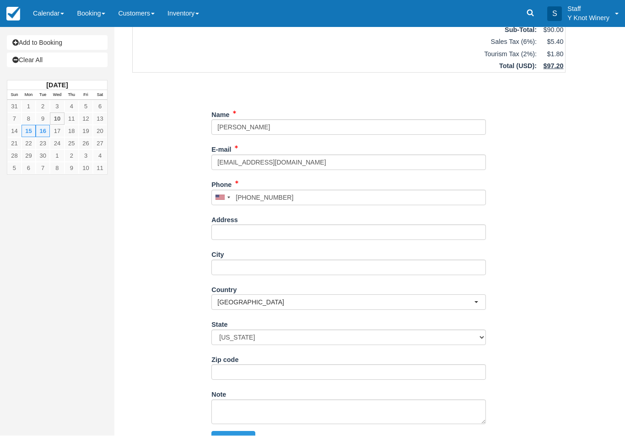
click at [247, 436] on button "Continue" at bounding box center [233, 440] width 44 height 16
type input "+12087211771"
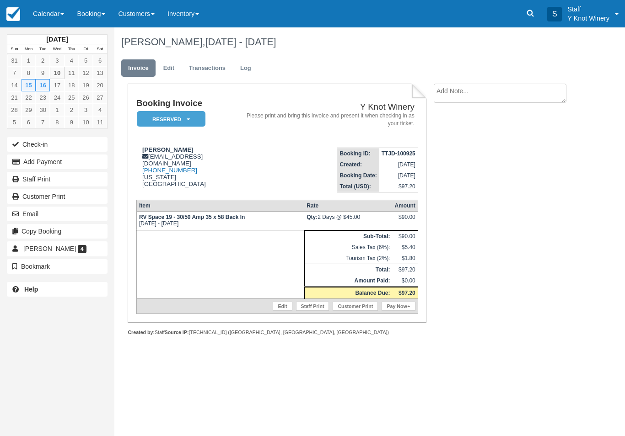
click at [65, 13] on link "Calendar" at bounding box center [49, 13] width 44 height 27
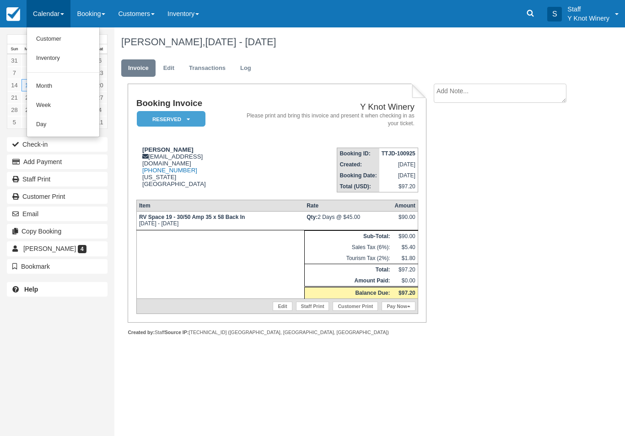
click at [77, 38] on link "Customer" at bounding box center [63, 39] width 72 height 19
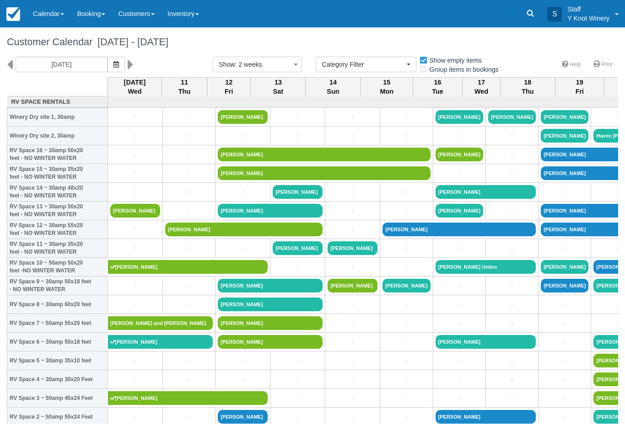
select select
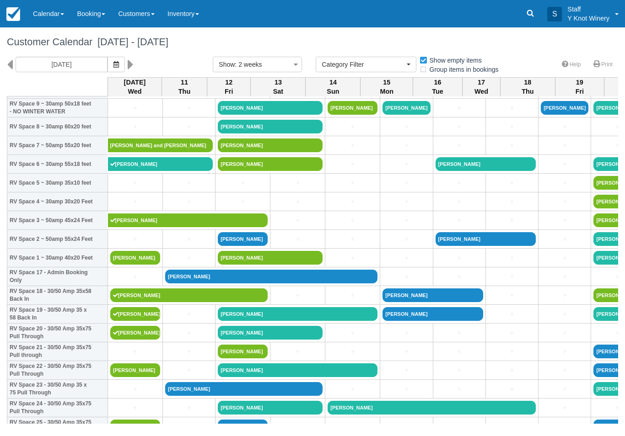
scroll to position [177, 0]
